Goal: Task Accomplishment & Management: Manage account settings

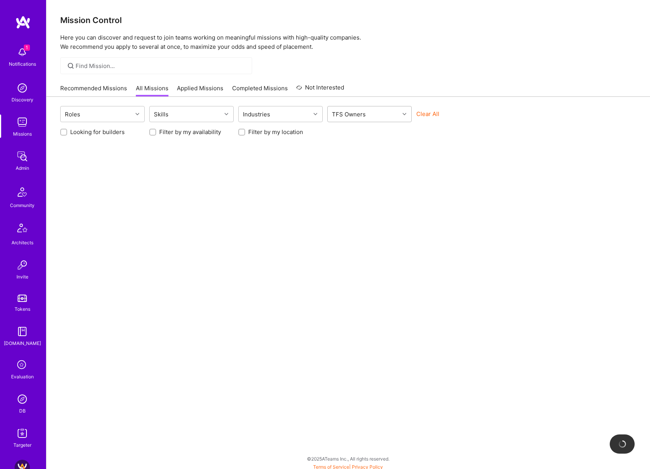
click at [381, 116] on div "TFS Owners" at bounding box center [364, 113] width 72 height 15
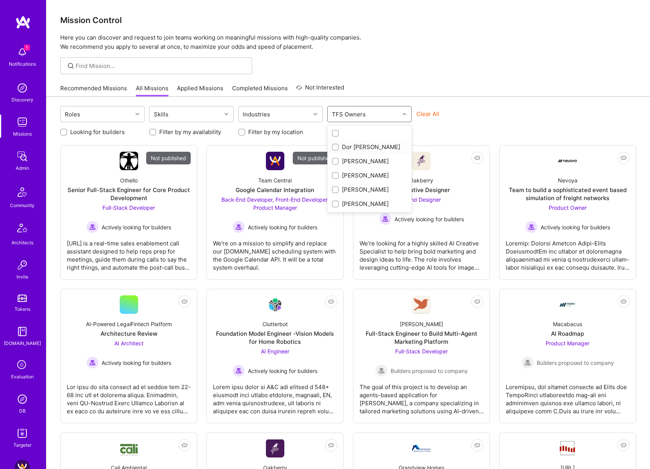
click at [364, 145] on div "Dor Groner" at bounding box center [369, 147] width 75 height 8
checkbox input "true"
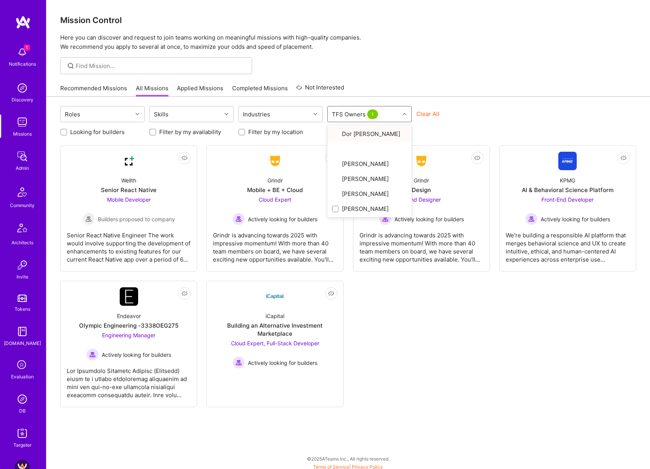
click at [534, 102] on div "Roles Skills Industries option Dor Groner, selected. option Dor Groner focused,…" at bounding box center [348, 284] width 604 height 375
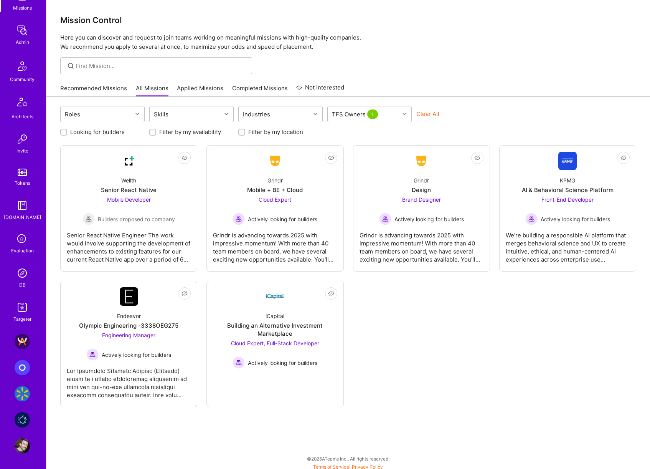
click at [24, 446] on img at bounding box center [22, 445] width 15 height 15
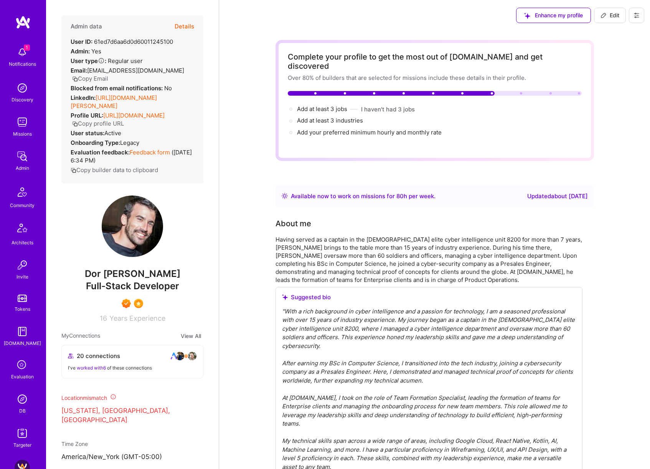
click at [182, 26] on button "Details" at bounding box center [185, 26] width 20 height 22
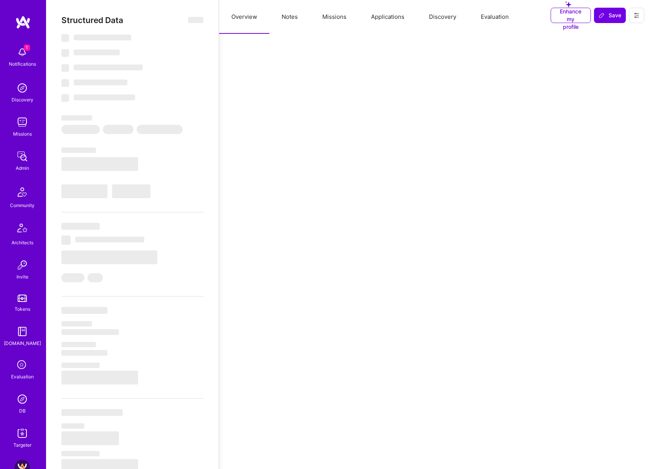
select select "Right Now"
select select "7"
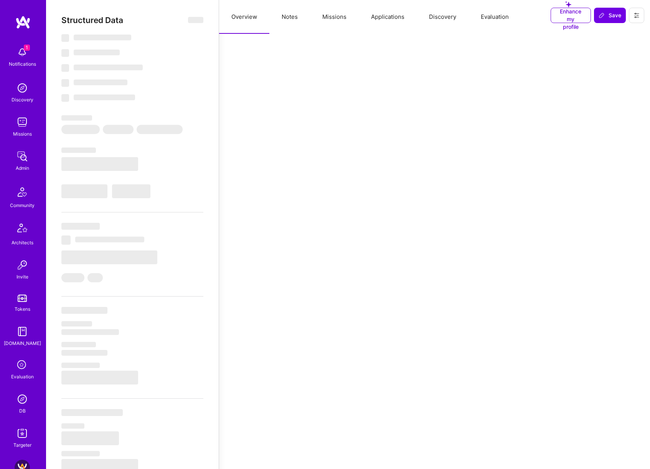
select select "US"
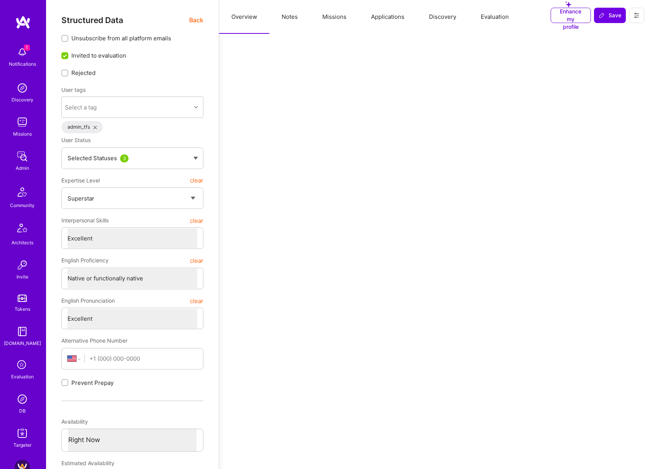
click at [389, 21] on button "Applications" at bounding box center [388, 17] width 58 height 34
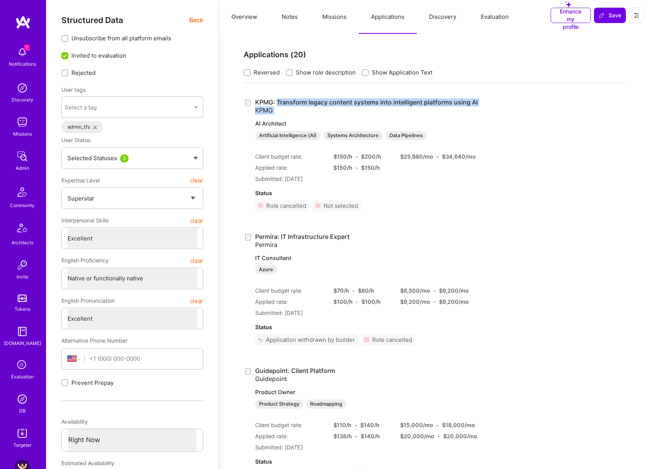
drag, startPoint x: 441, startPoint y: 116, endPoint x: 277, endPoint y: 103, distance: 163.9
click at [277, 103] on div "KPMG: Transform legacy content systems into intelligent platforms using AI KPMG…" at bounding box center [366, 157] width 223 height 119
copy link "Transform legacy content systems into intelligent platforms using AI KPMG"
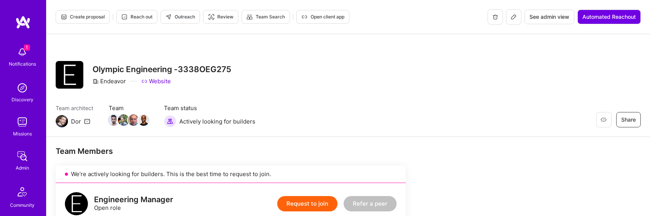
click at [513, 19] on icon at bounding box center [513, 17] width 6 height 6
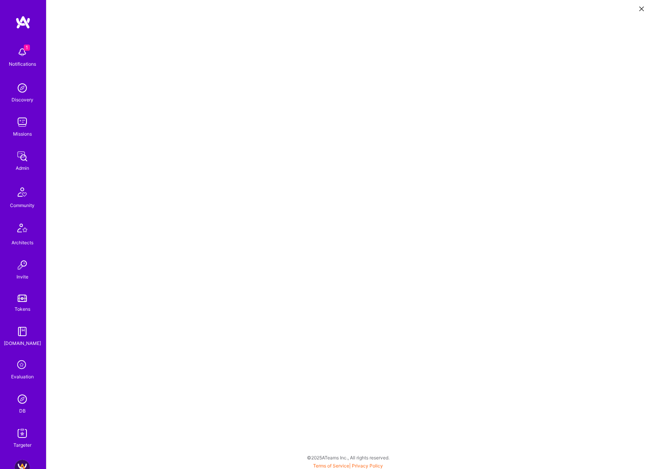
click at [640, 10] on icon at bounding box center [641, 9] width 5 height 5
